Goal: Communication & Community: Answer question/provide support

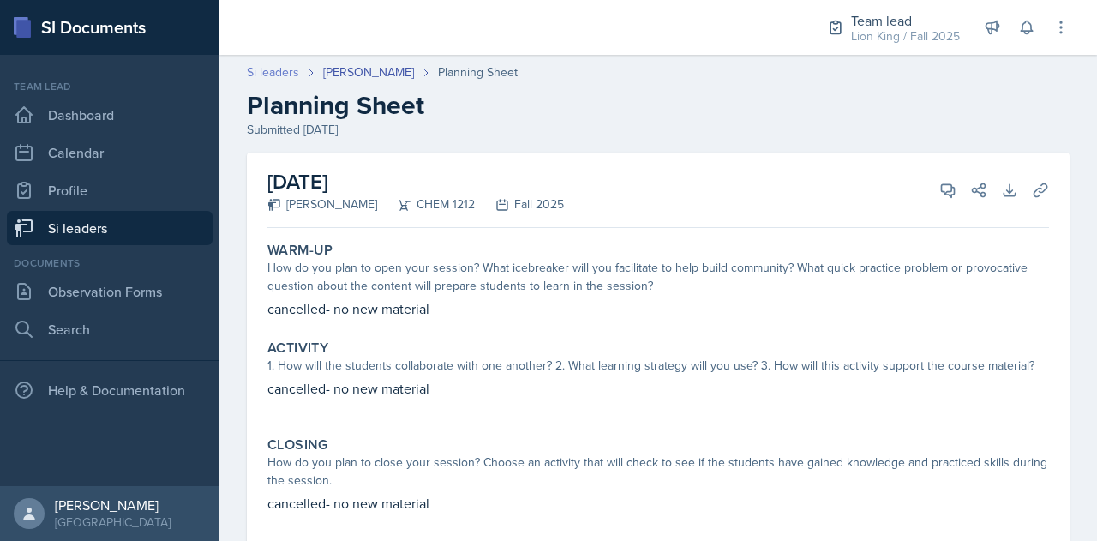
click at [255, 70] on link "Si leaders" at bounding box center [273, 72] width 52 height 18
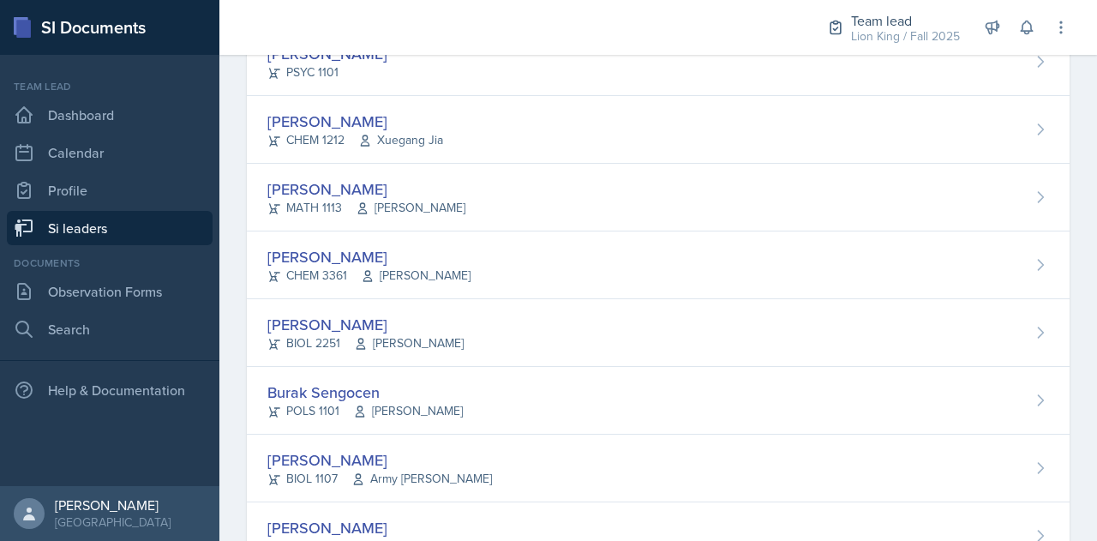
scroll to position [1078, 0]
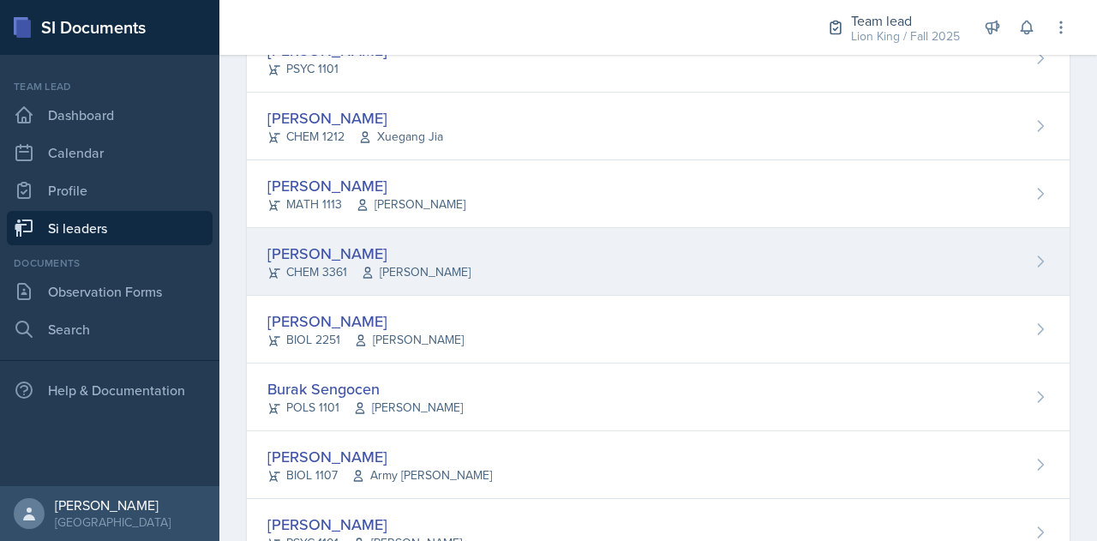
click at [295, 242] on div "[PERSON_NAME]" at bounding box center [368, 253] width 203 height 23
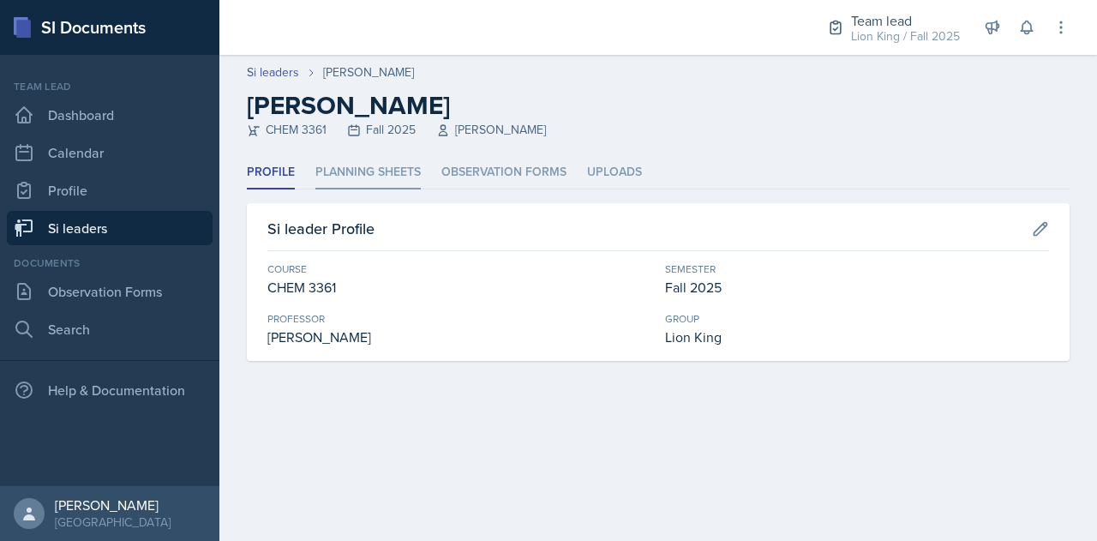
click at [404, 158] on li "Planning Sheets" at bounding box center [367, 172] width 105 height 33
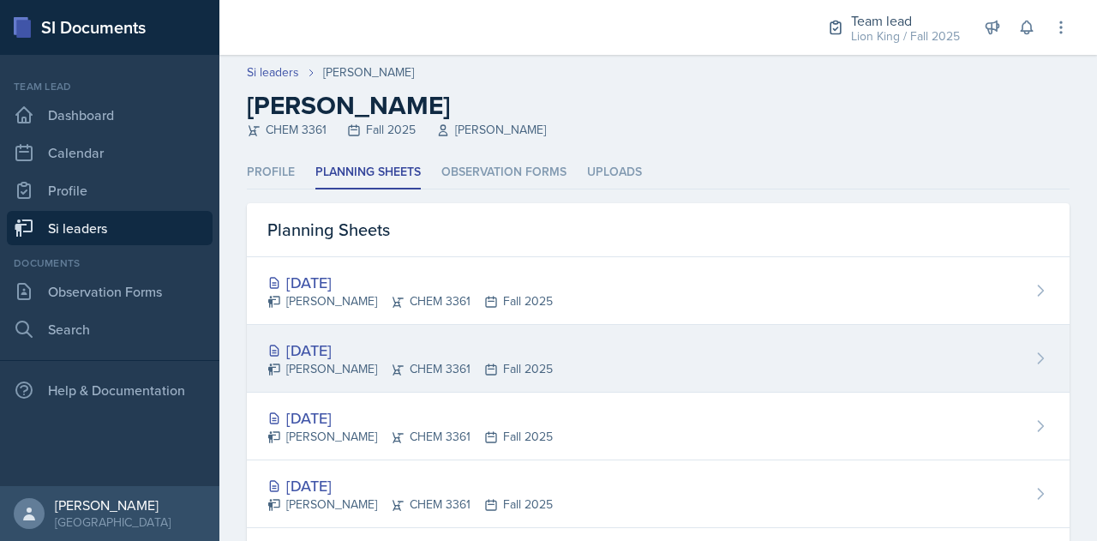
click at [392, 341] on div "[DATE]" at bounding box center [409, 349] width 285 height 23
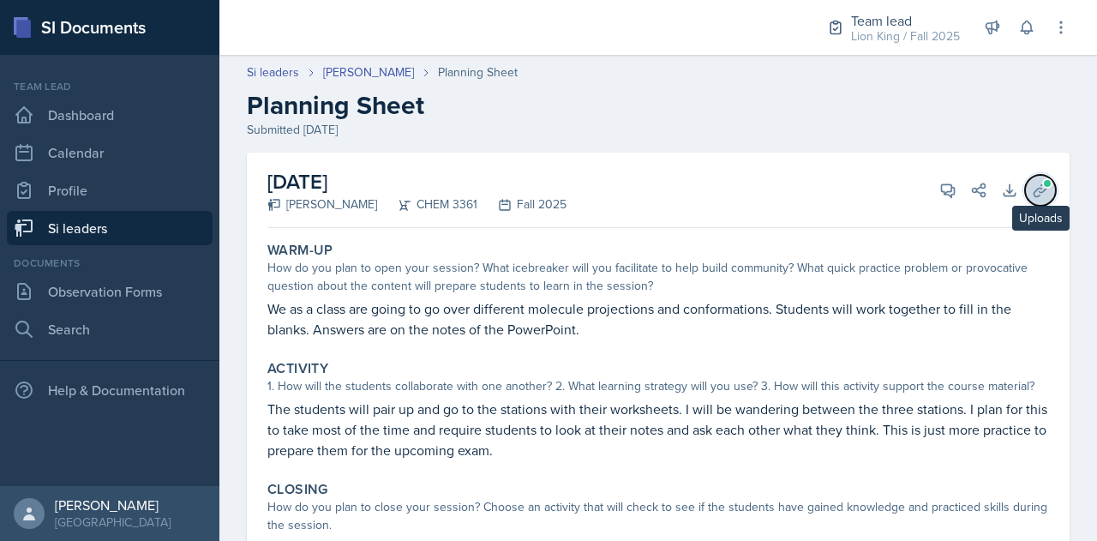
click at [1042, 184] on span at bounding box center [1047, 183] width 10 height 10
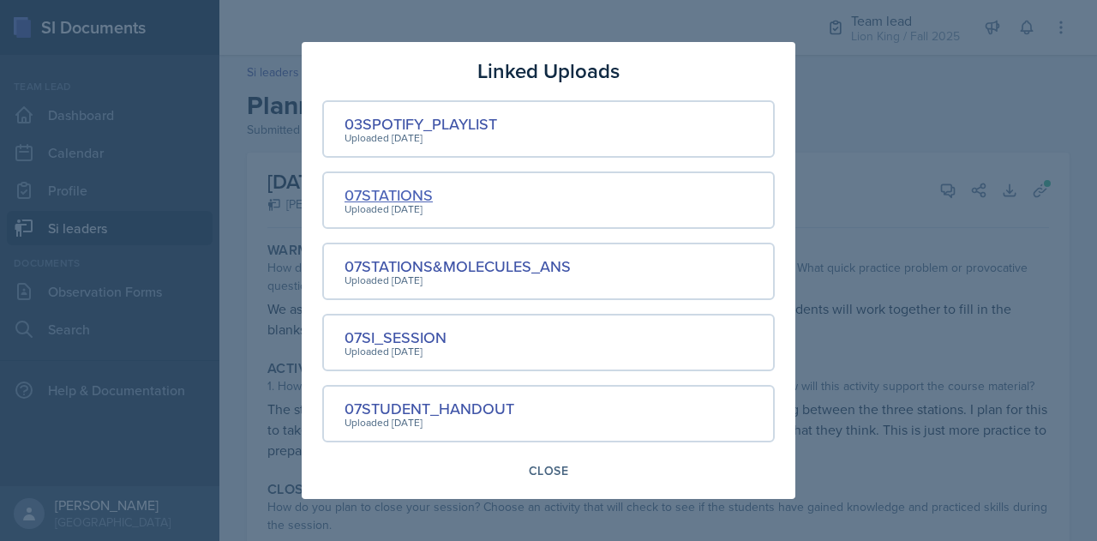
click at [380, 198] on div "07STATIONS" at bounding box center [388, 194] width 88 height 23
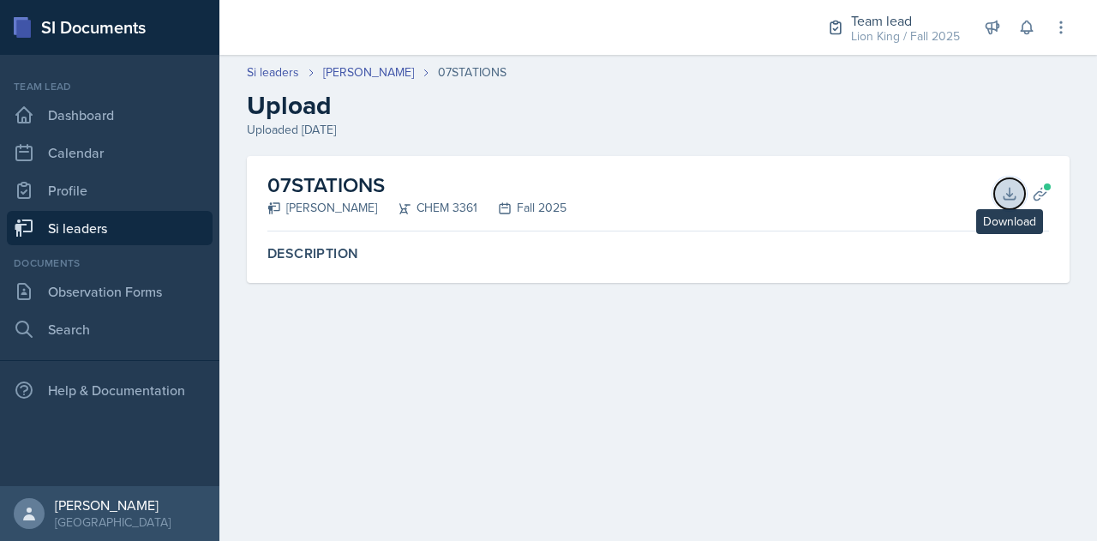
click at [1011, 194] on icon at bounding box center [1008, 193] width 11 height 11
click at [1036, 188] on icon at bounding box center [1039, 193] width 17 height 17
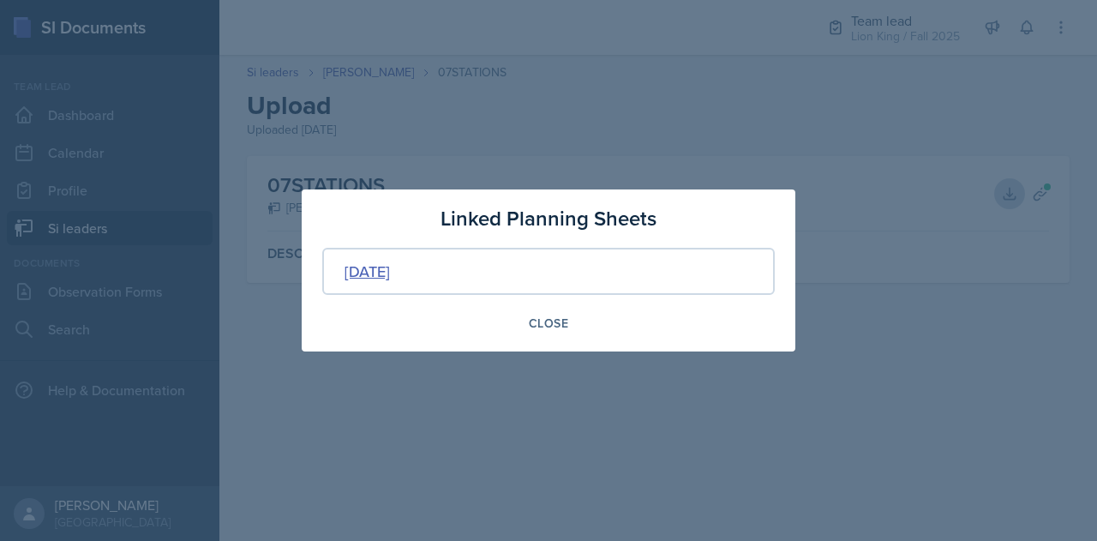
click at [390, 273] on div "[DATE]" at bounding box center [366, 271] width 45 height 23
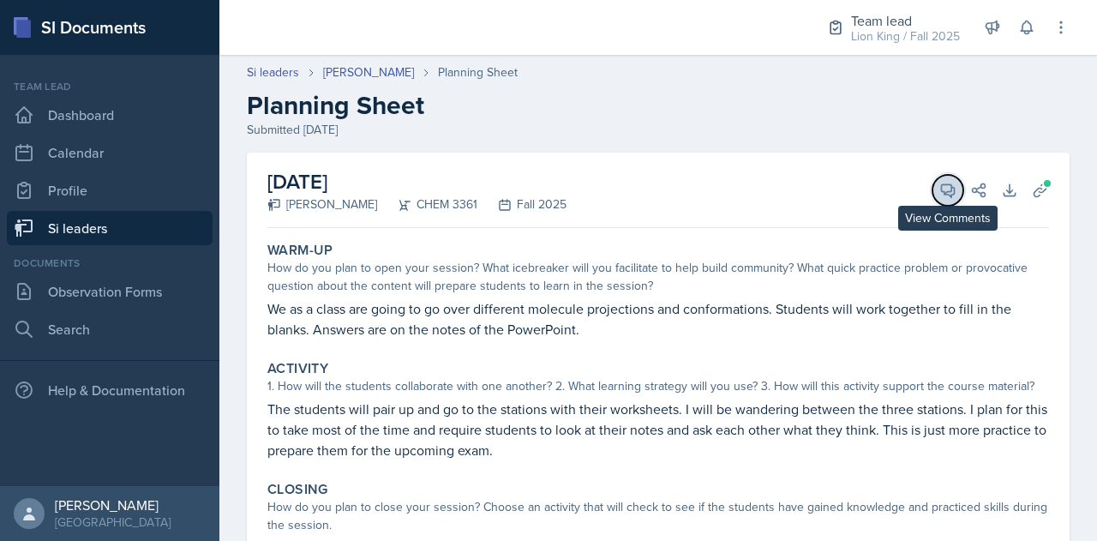
click at [932, 190] on button "View Comments" at bounding box center [947, 190] width 31 height 31
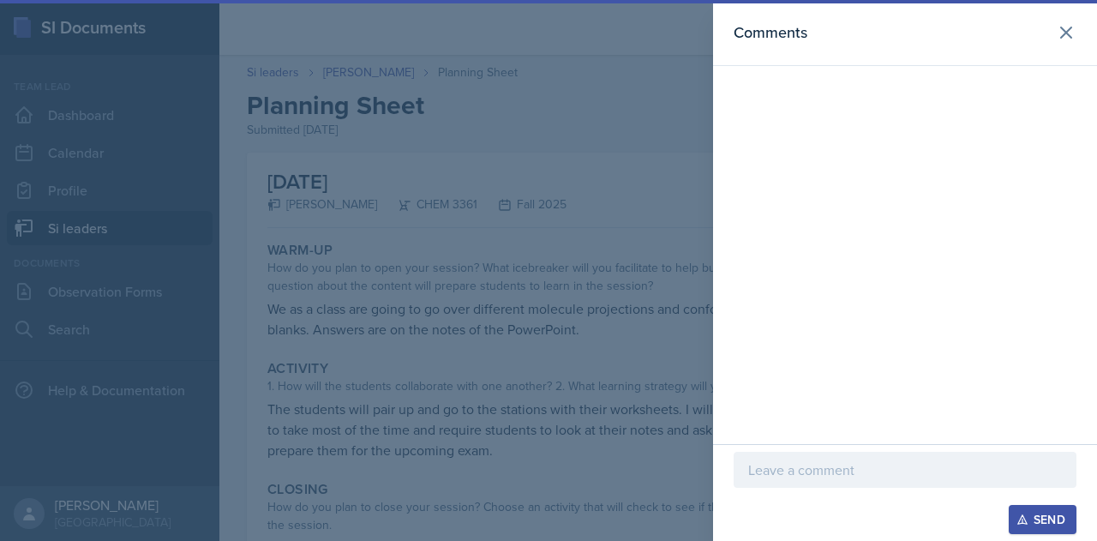
click at [852, 476] on p at bounding box center [905, 469] width 314 height 21
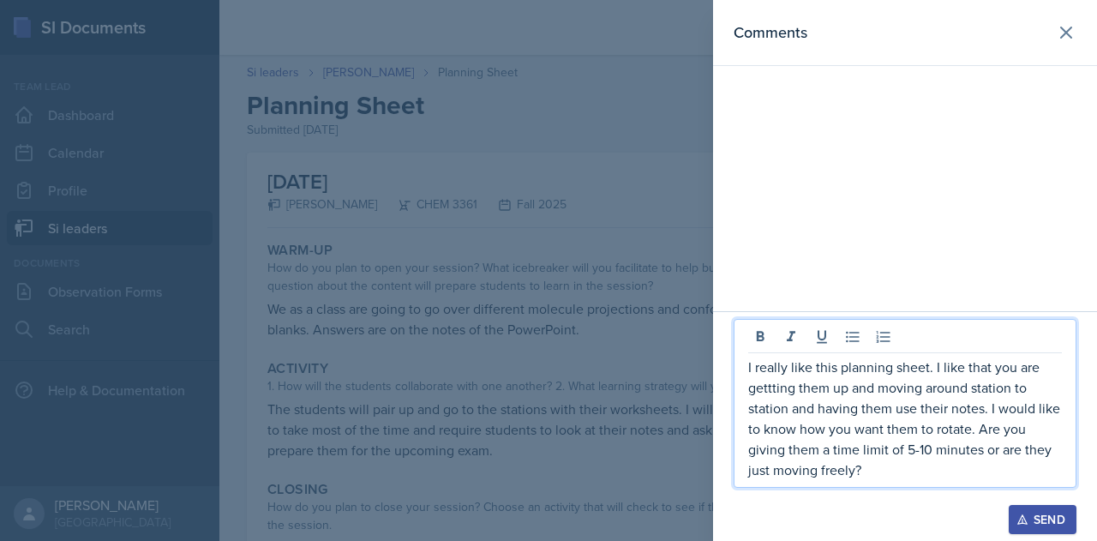
click at [1055, 521] on div "Send" at bounding box center [1041, 519] width 45 height 14
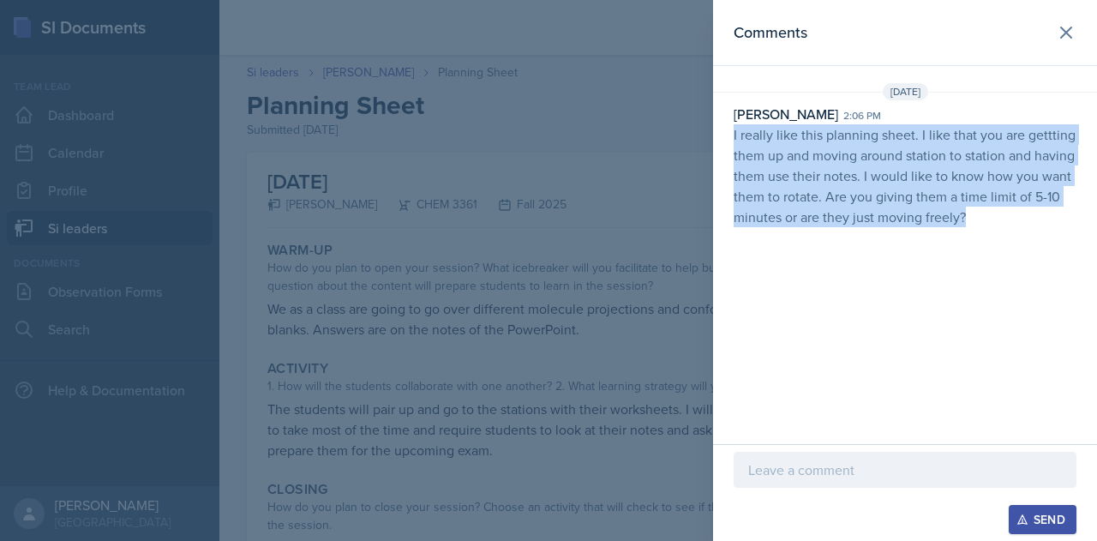
drag, startPoint x: 726, startPoint y: 131, endPoint x: 1008, endPoint y: 242, distance: 303.9
click at [1008, 242] on div "Comments [DATE][STREET_ADDRESS][PERSON_NAME] 2:06 pm I really like this plannin…" at bounding box center [905, 222] width 384 height 444
copy p "I really like this planning sheet. I like that you are gettting them up and mov…"
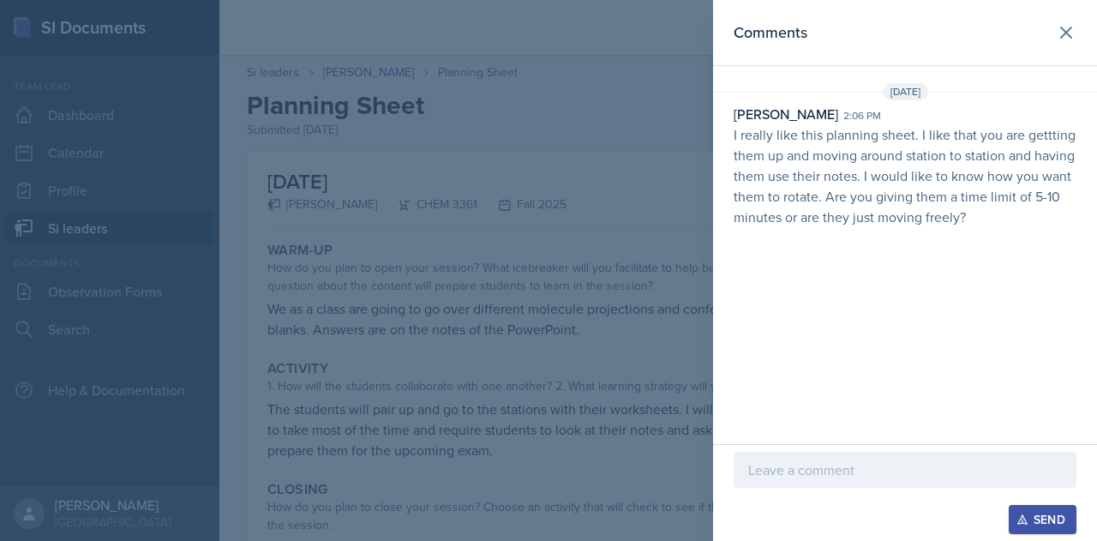
click at [387, 297] on div at bounding box center [548, 270] width 1097 height 541
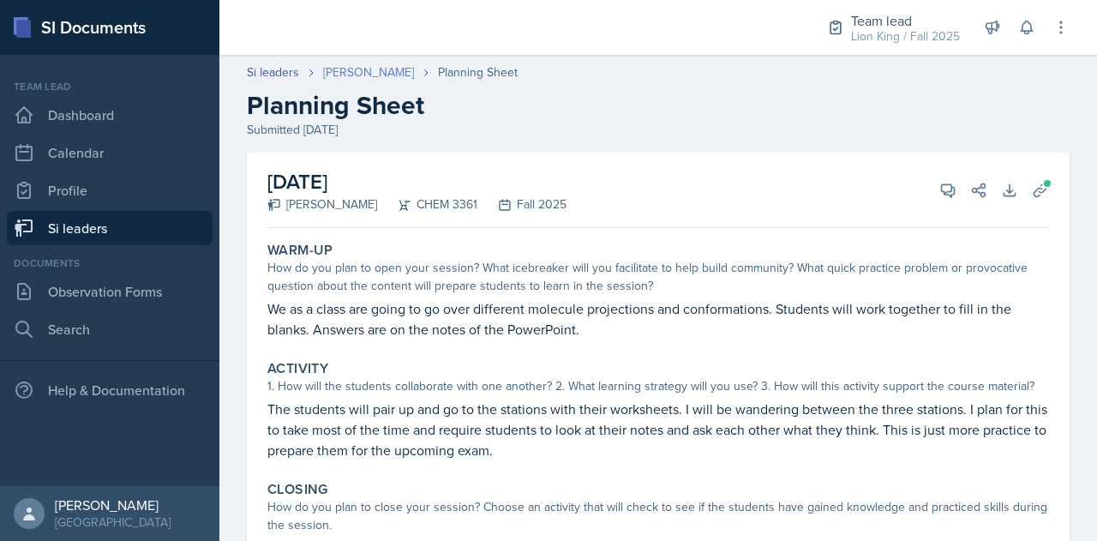
click at [372, 77] on link "[PERSON_NAME]" at bounding box center [368, 72] width 91 height 18
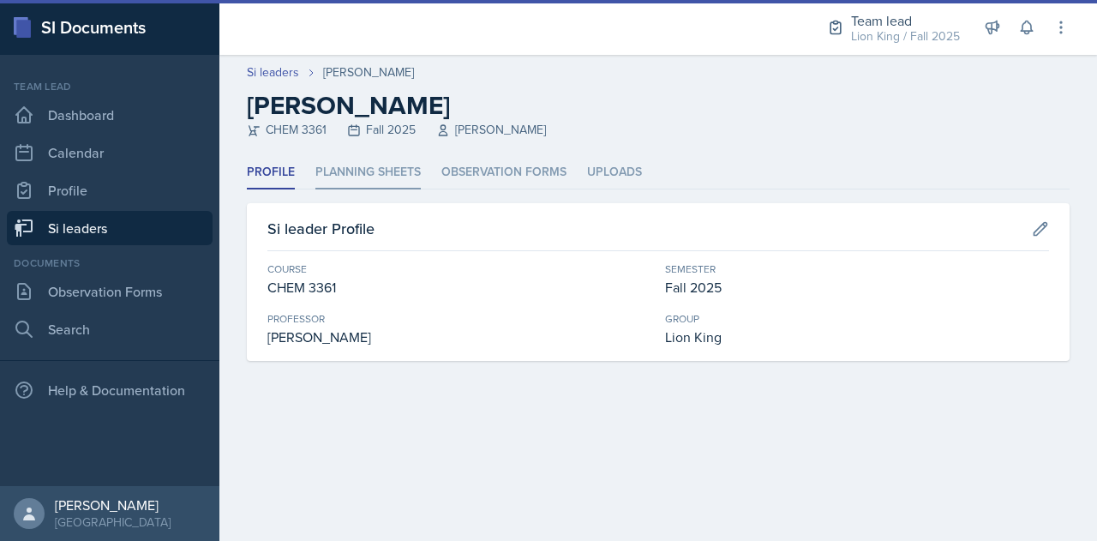
click at [358, 164] on li "Planning Sheets" at bounding box center [367, 172] width 105 height 33
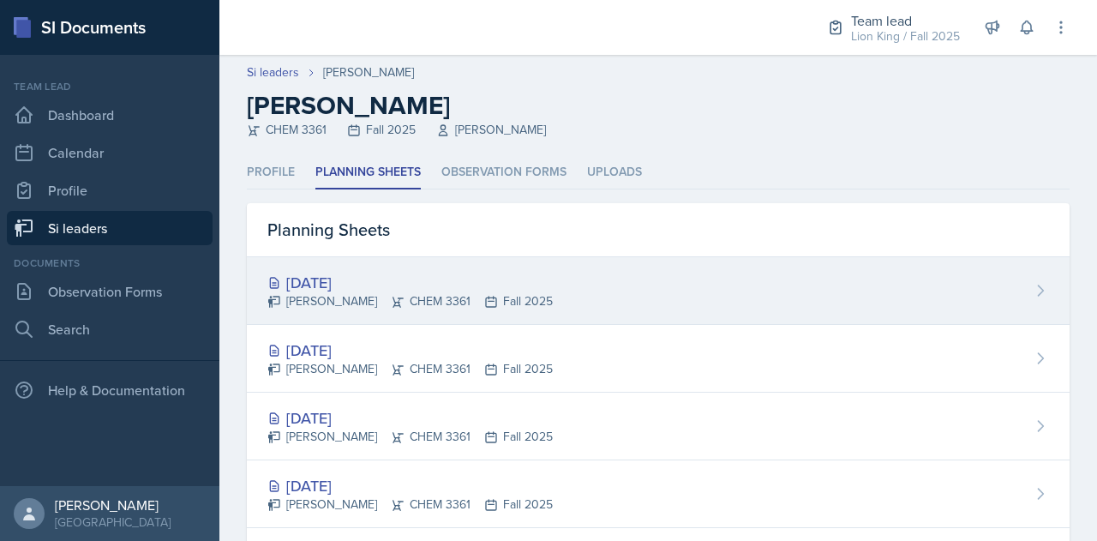
click at [343, 269] on div "[DATE] [PERSON_NAME] CHEM 3361 Fall 2025" at bounding box center [658, 291] width 822 height 68
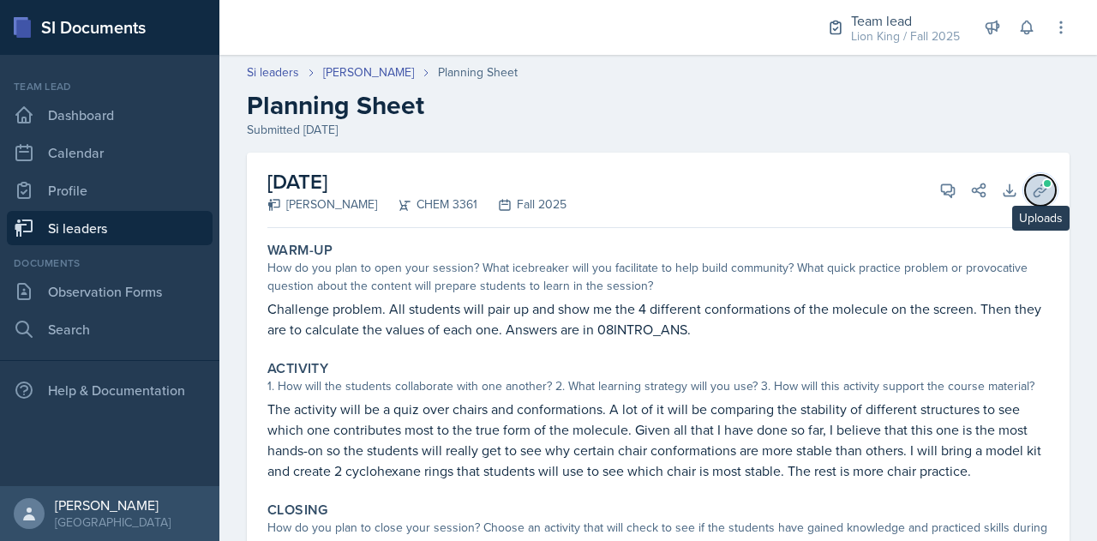
click at [1042, 186] on span at bounding box center [1047, 183] width 10 height 10
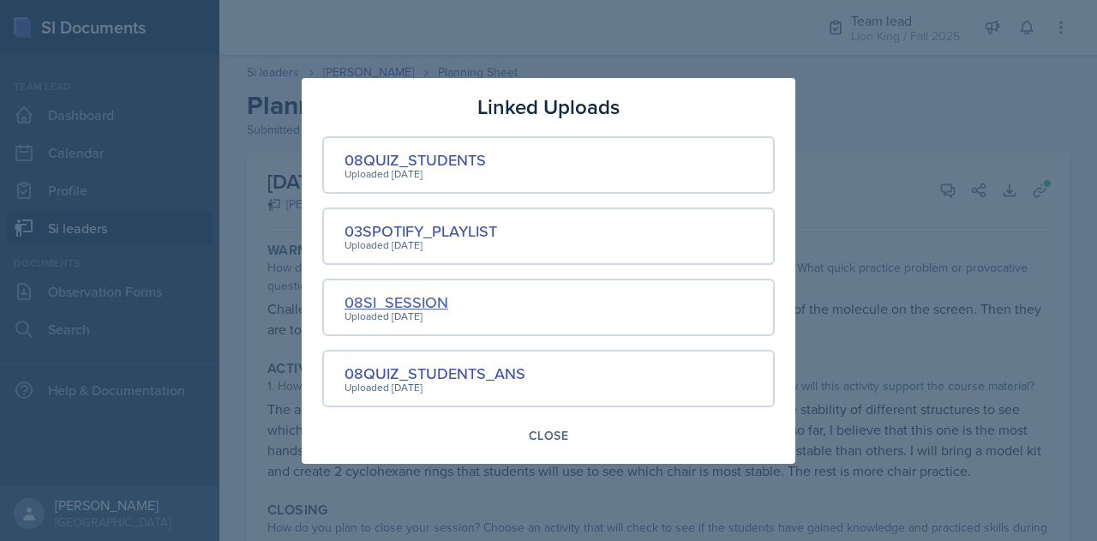
click at [417, 306] on div "08SI_SESSION" at bounding box center [396, 301] width 104 height 23
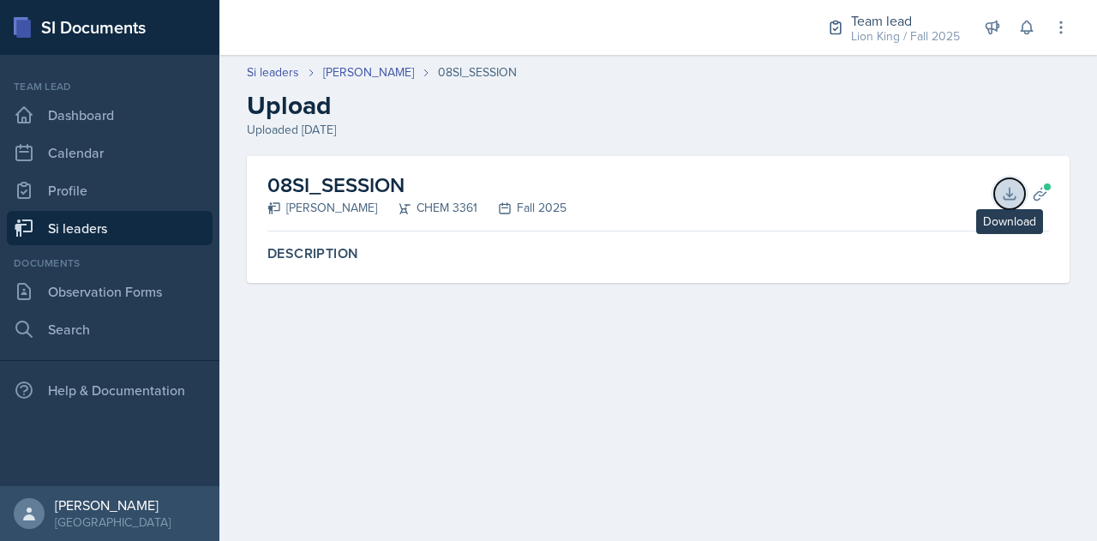
click at [1006, 198] on icon at bounding box center [1008, 193] width 11 height 11
click at [1037, 196] on icon at bounding box center [1039, 193] width 17 height 17
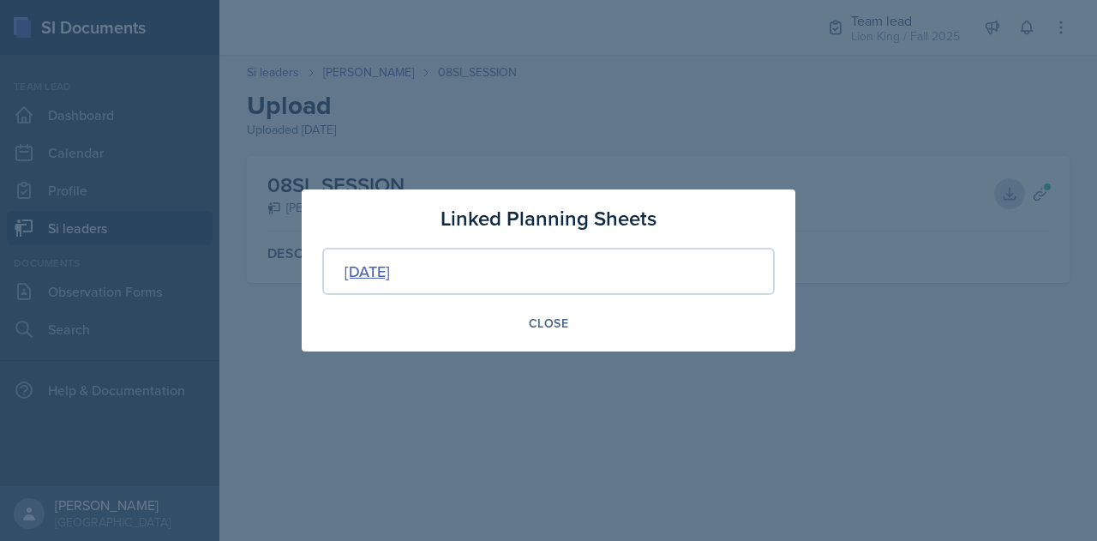
click at [390, 272] on div "[DATE]" at bounding box center [366, 271] width 45 height 23
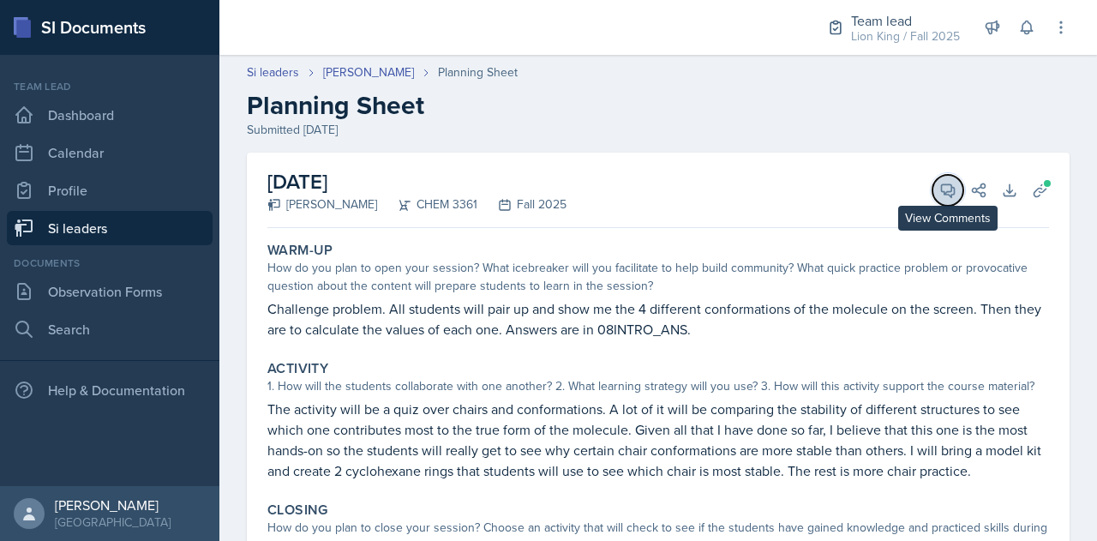
click at [949, 183] on span at bounding box center [953, 184] width 9 height 9
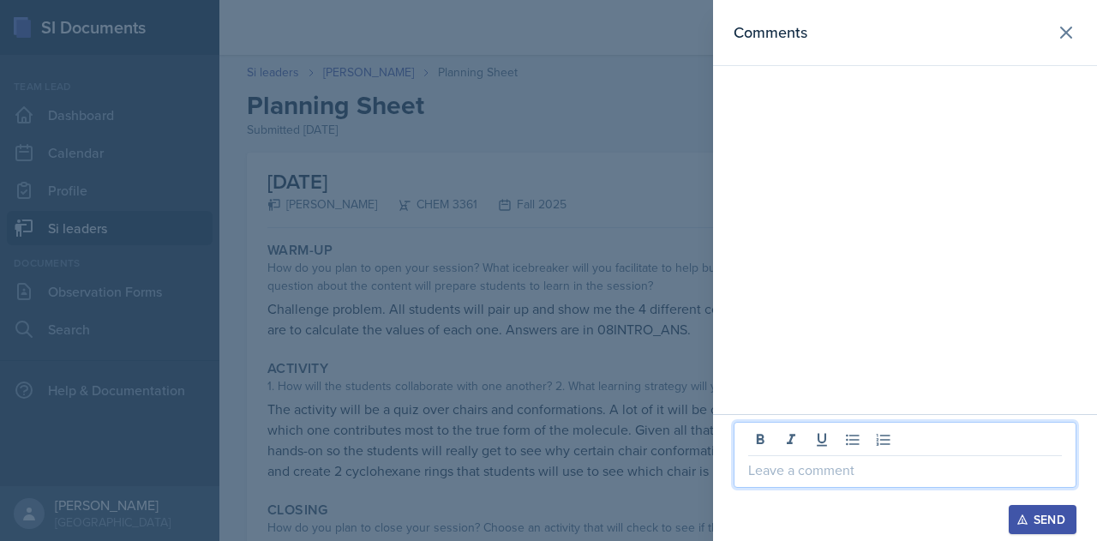
click at [793, 477] on p at bounding box center [905, 469] width 314 height 21
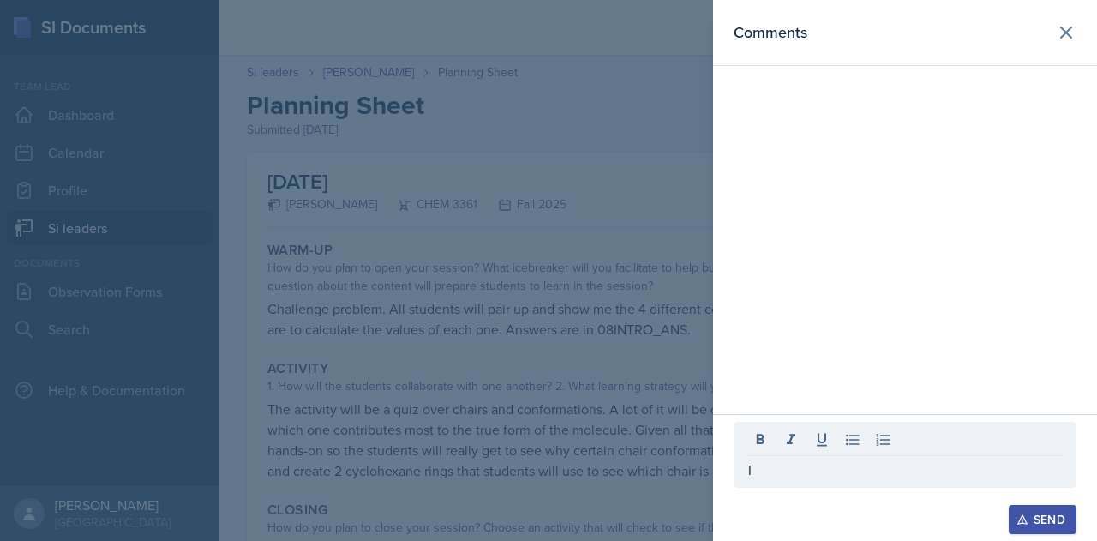
click at [475, 424] on div at bounding box center [548, 270] width 1097 height 541
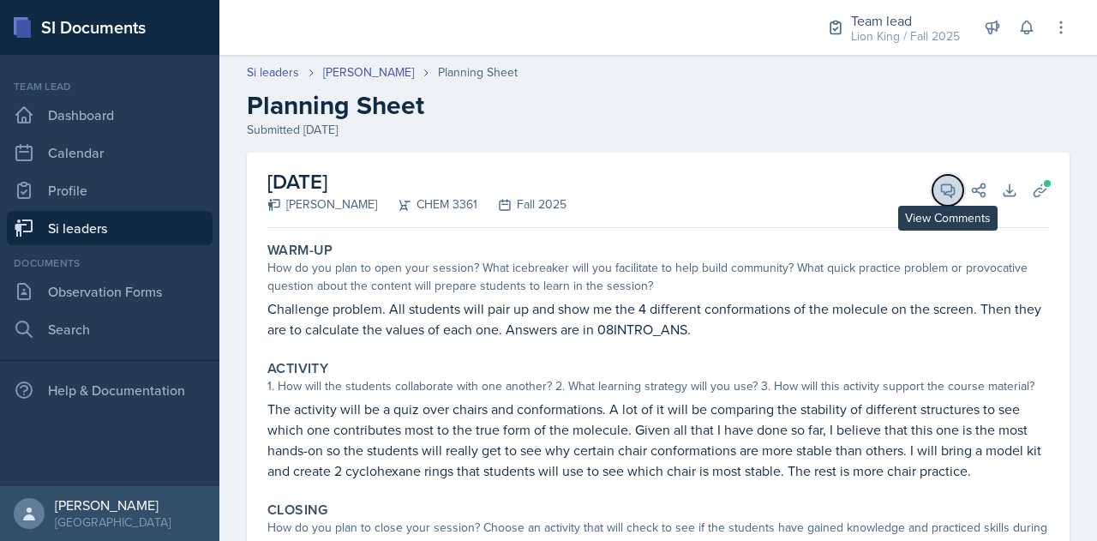
click at [939, 182] on icon at bounding box center [947, 190] width 17 height 17
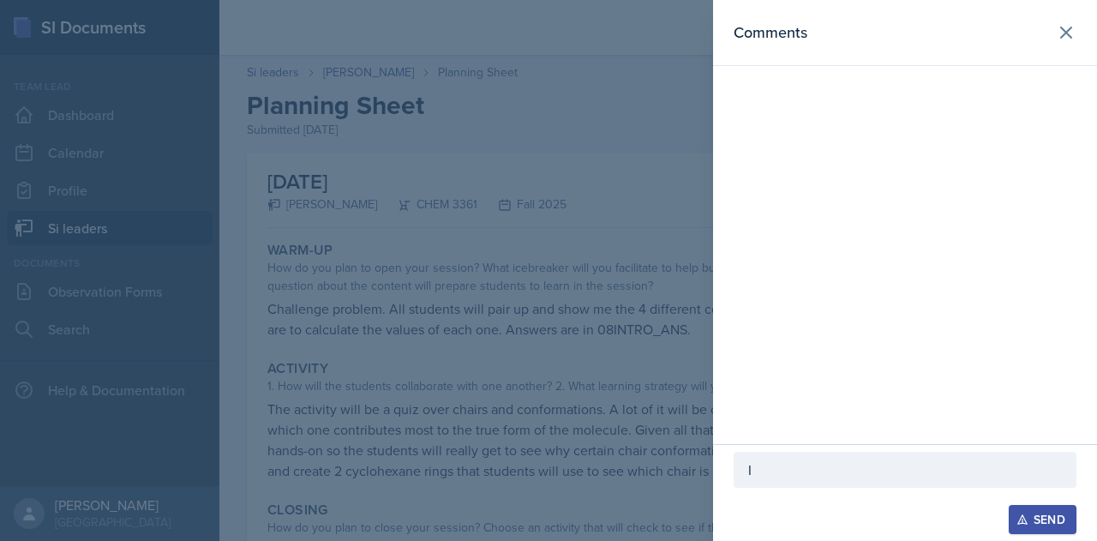
click at [804, 476] on p "I" at bounding box center [905, 469] width 314 height 21
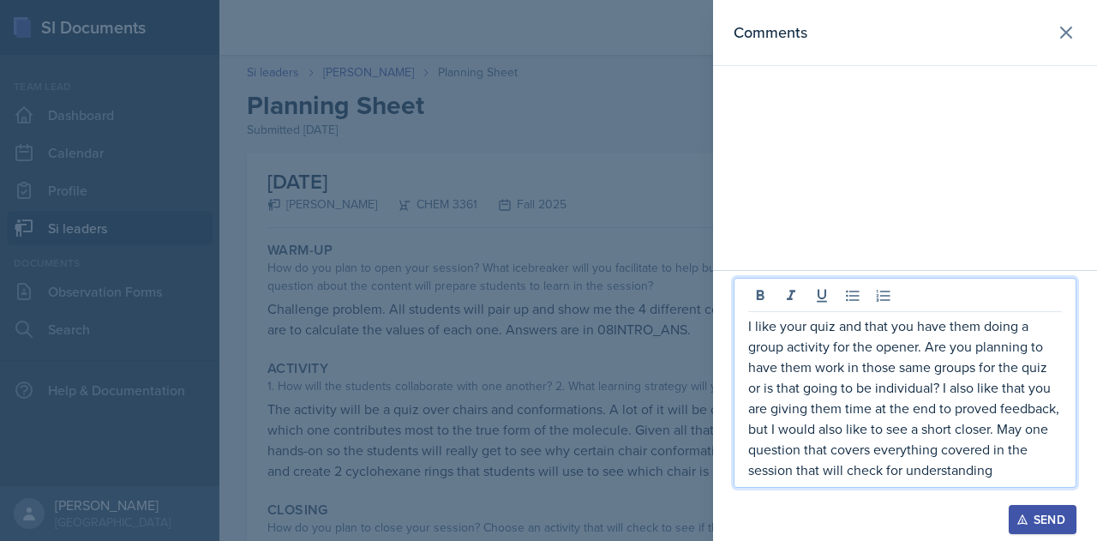
click at [1030, 527] on button "Send" at bounding box center [1042, 519] width 68 height 29
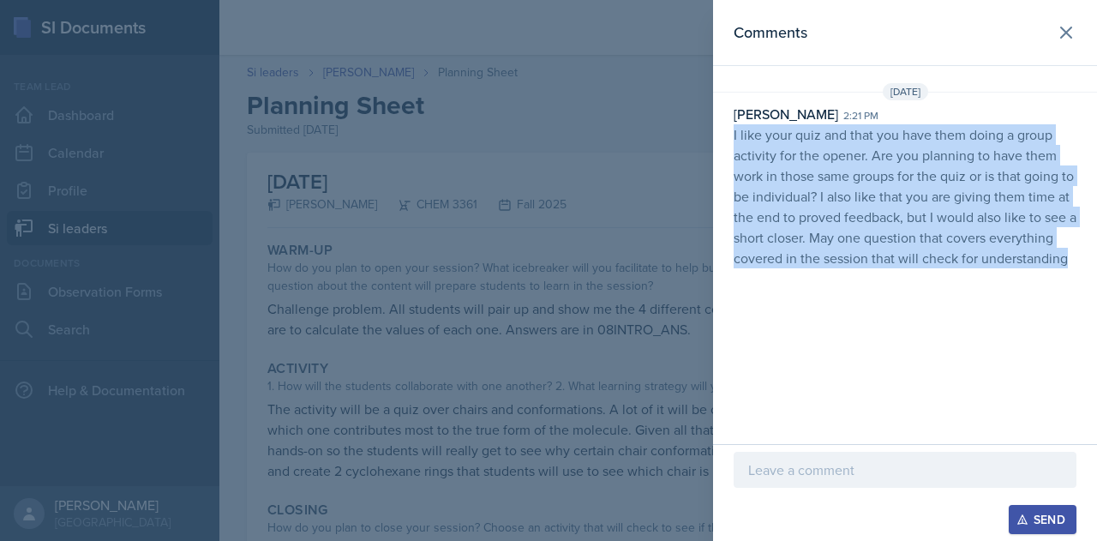
drag, startPoint x: 729, startPoint y: 135, endPoint x: 1089, endPoint y: 313, distance: 401.1
click at [1089, 313] on div "Comments [DATE] [PERSON_NAME] 2:21 pm I like your quiz and that you have them d…" at bounding box center [905, 222] width 384 height 444
copy p "I like your quiz and that you have them doing a group activity for the opener. …"
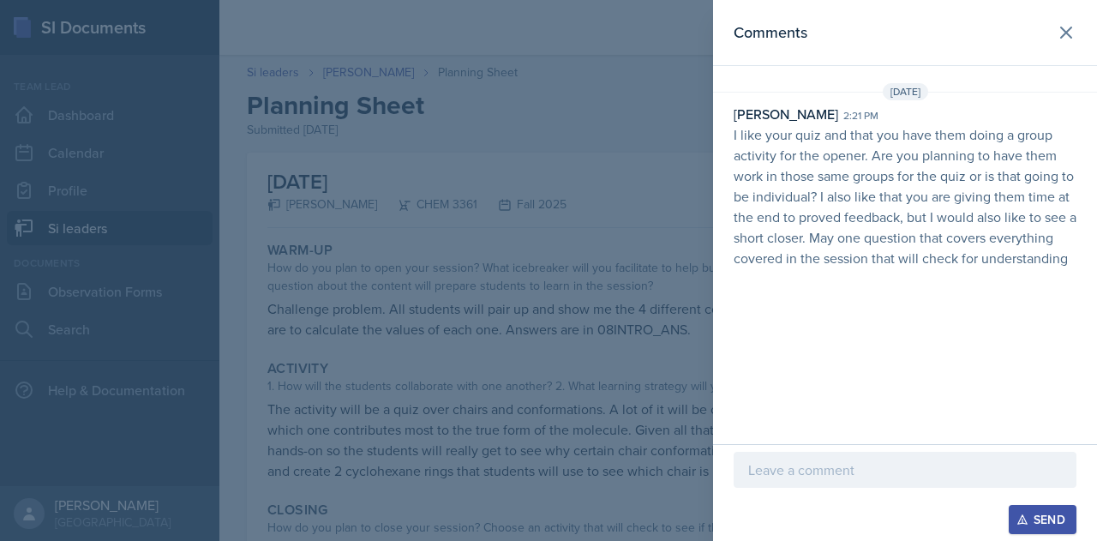
click at [612, 341] on div at bounding box center [548, 270] width 1097 height 541
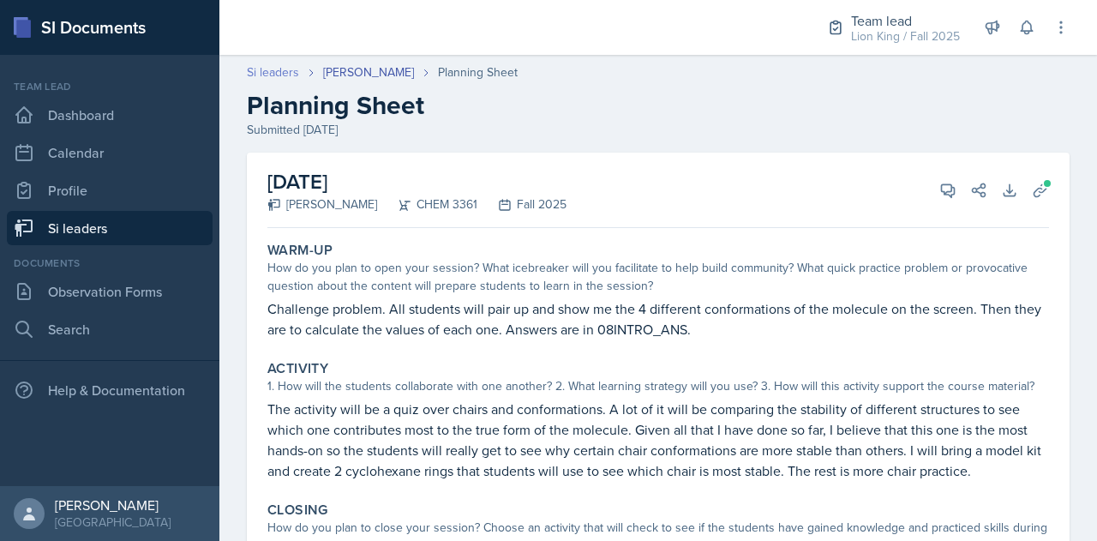
click at [269, 69] on link "Si leaders" at bounding box center [273, 72] width 52 height 18
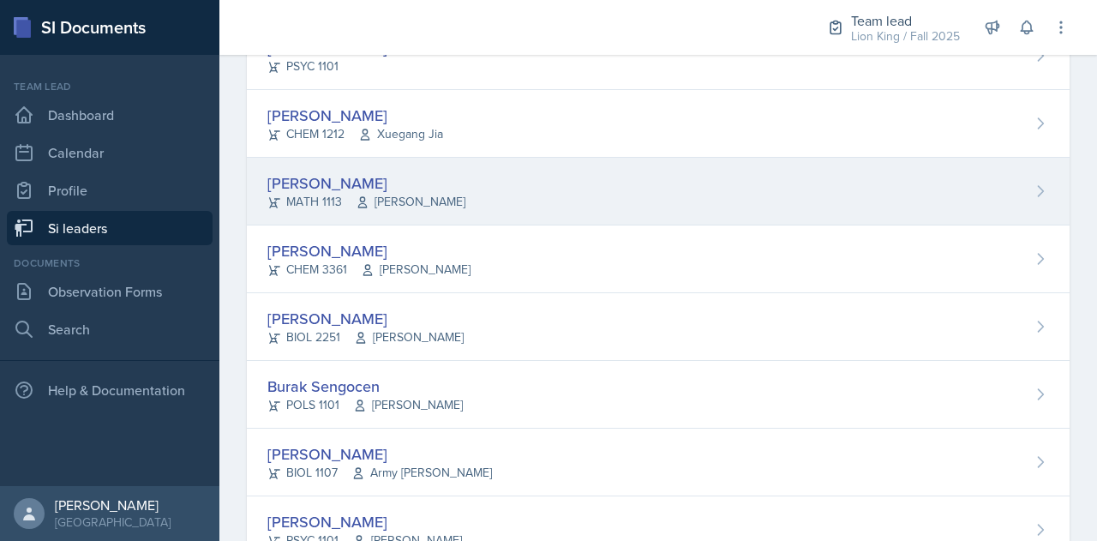
scroll to position [1085, 0]
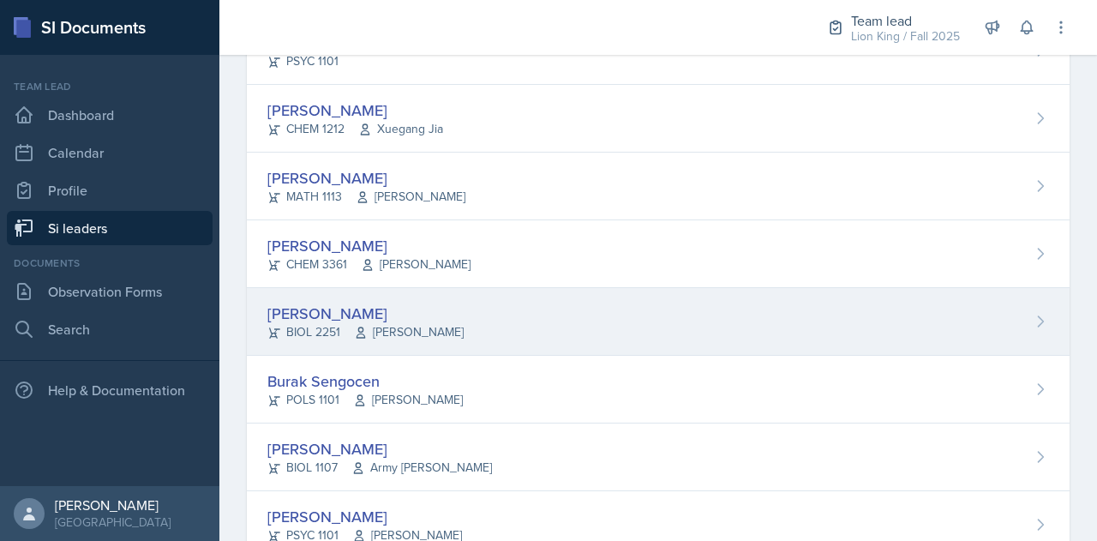
click at [315, 303] on div "[PERSON_NAME]" at bounding box center [365, 313] width 196 height 23
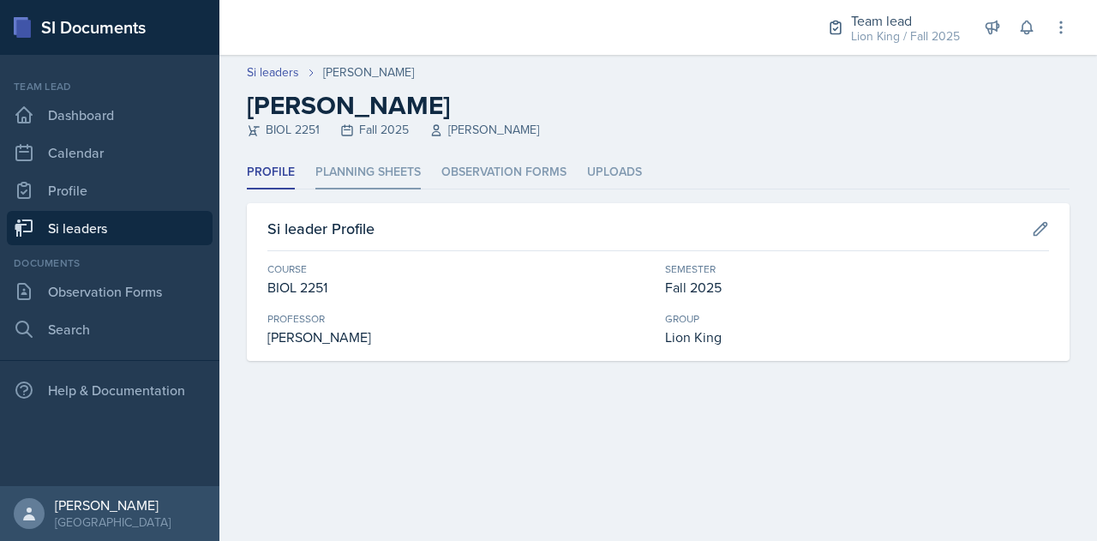
click at [370, 181] on li "Planning Sheets" at bounding box center [367, 172] width 105 height 33
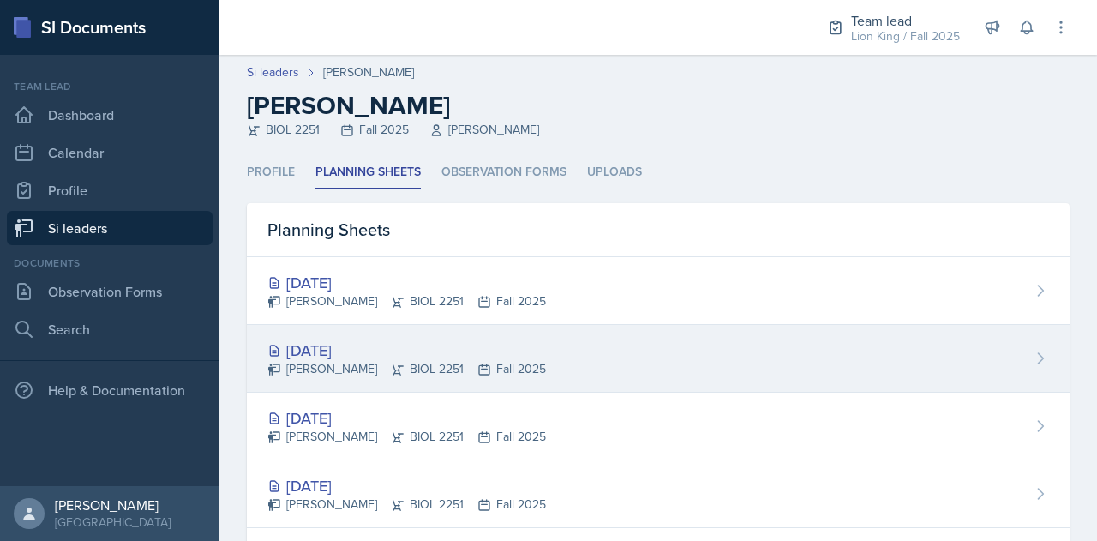
click at [341, 344] on div "[DATE]" at bounding box center [406, 349] width 278 height 23
